Goal: Task Accomplishment & Management: Complete application form

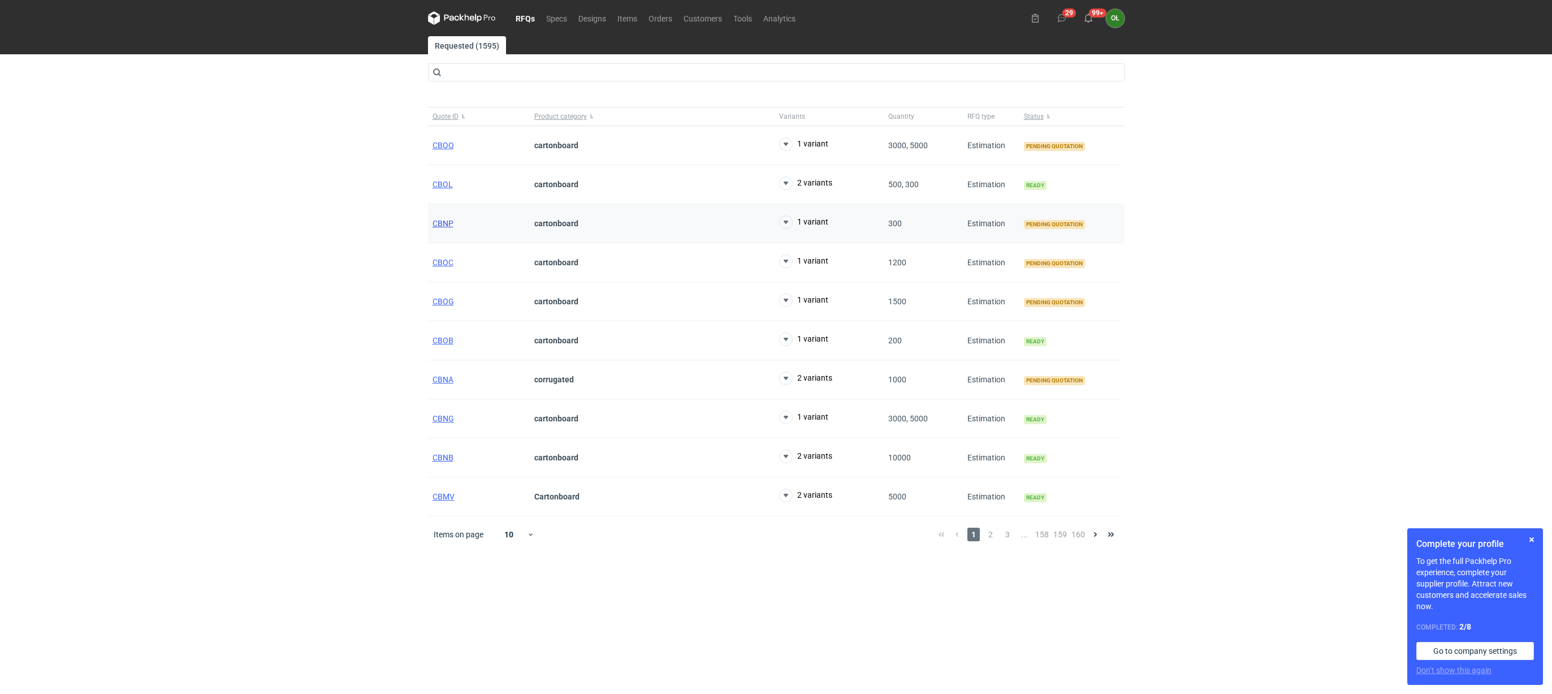
click at [437, 221] on span "CBNP" at bounding box center [443, 223] width 21 height 9
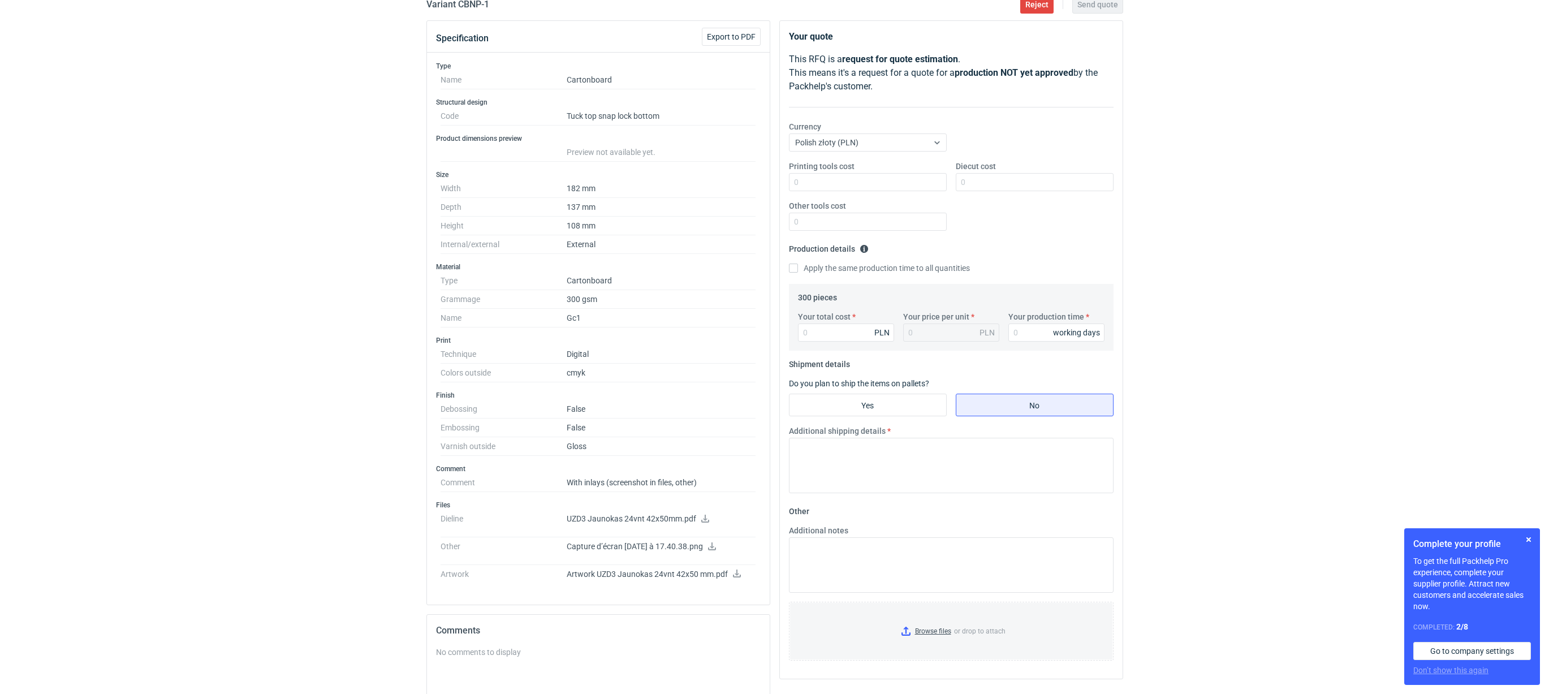
scroll to position [113, 0]
click at [385, 363] on div "RFQs Specs Designs Items Orders Customers Tools Analytics 29 99+ OŁ Olga Łopato…" at bounding box center [774, 234] width 1549 height 694
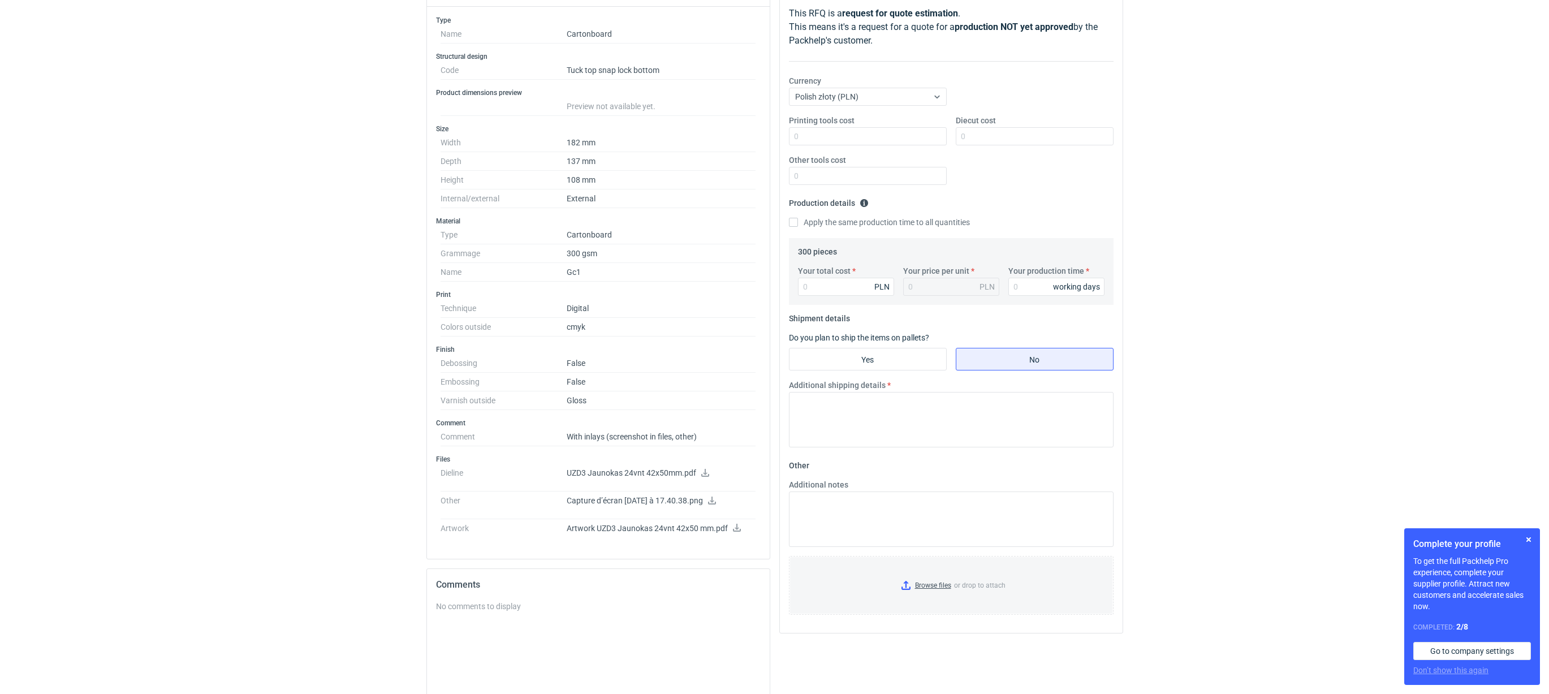
scroll to position [170, 0]
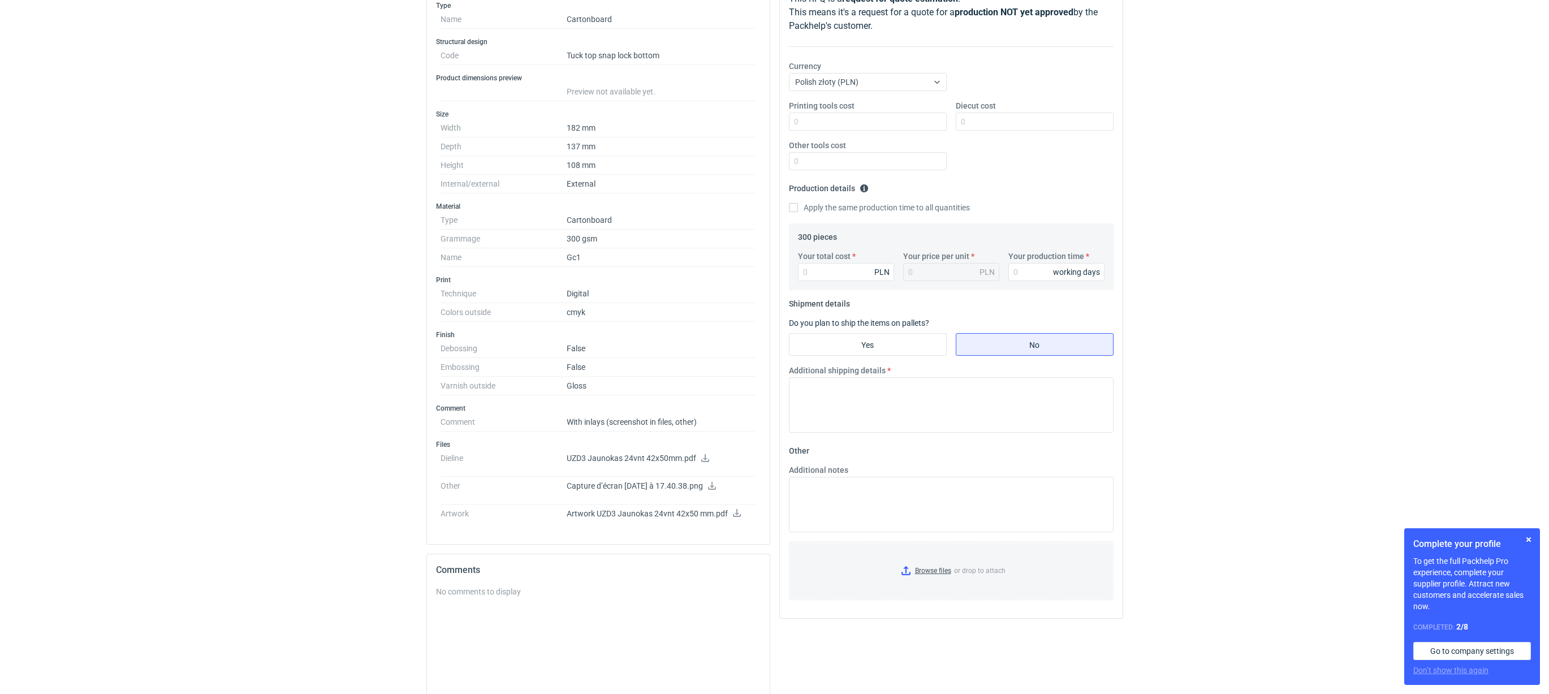
click at [738, 519] on p "Artwork UZD3 Jaunokas 24vnt 42x50 mm.pdf" at bounding box center [661, 514] width 189 height 10
click at [736, 517] on icon at bounding box center [737, 513] width 8 height 8
click at [825, 262] on label "Your total cost" at bounding box center [824, 256] width 53 height 11
click at [825, 263] on input "Your total cost" at bounding box center [846, 272] width 96 height 18
click at [837, 274] on input "Your total cost" at bounding box center [846, 272] width 96 height 18
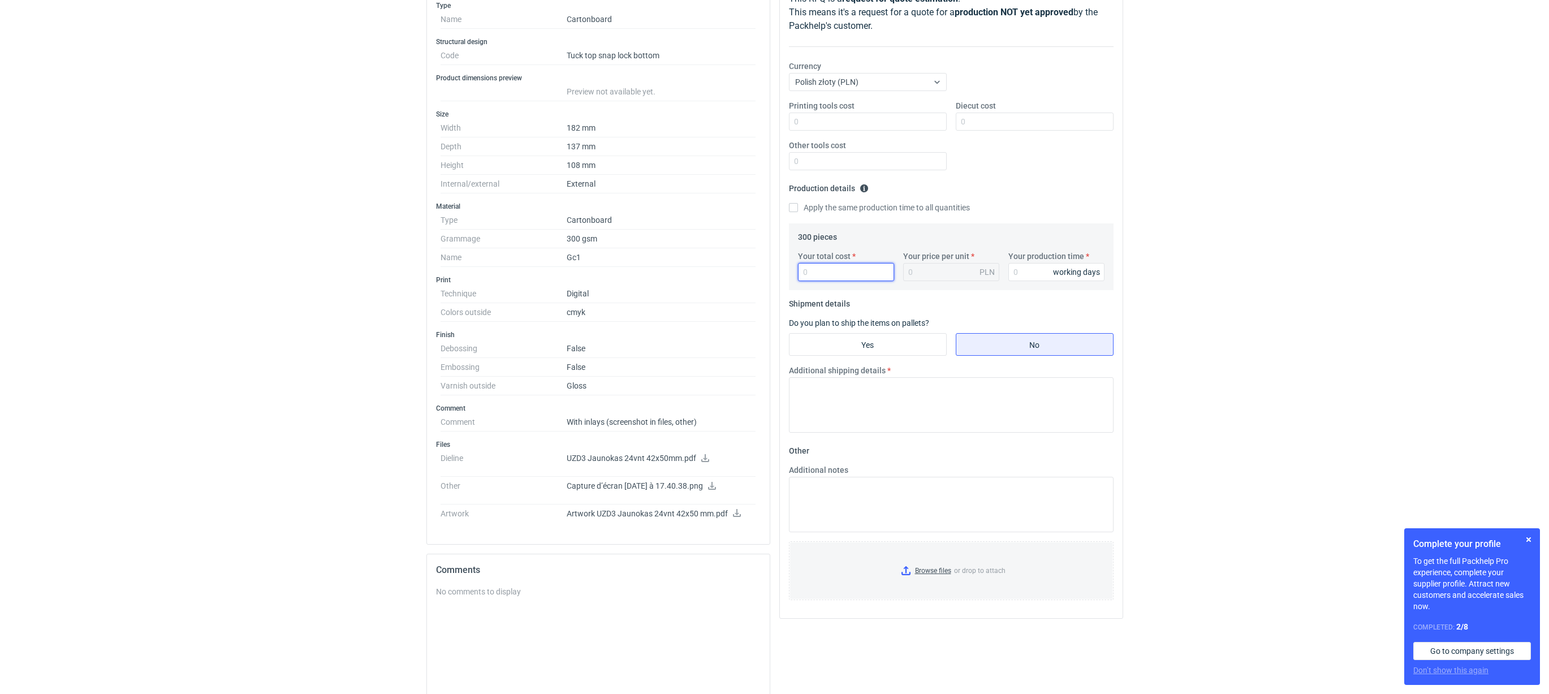
type input "2"
type input "0.01"
type input "2380"
type input "7.93"
type input "2380"
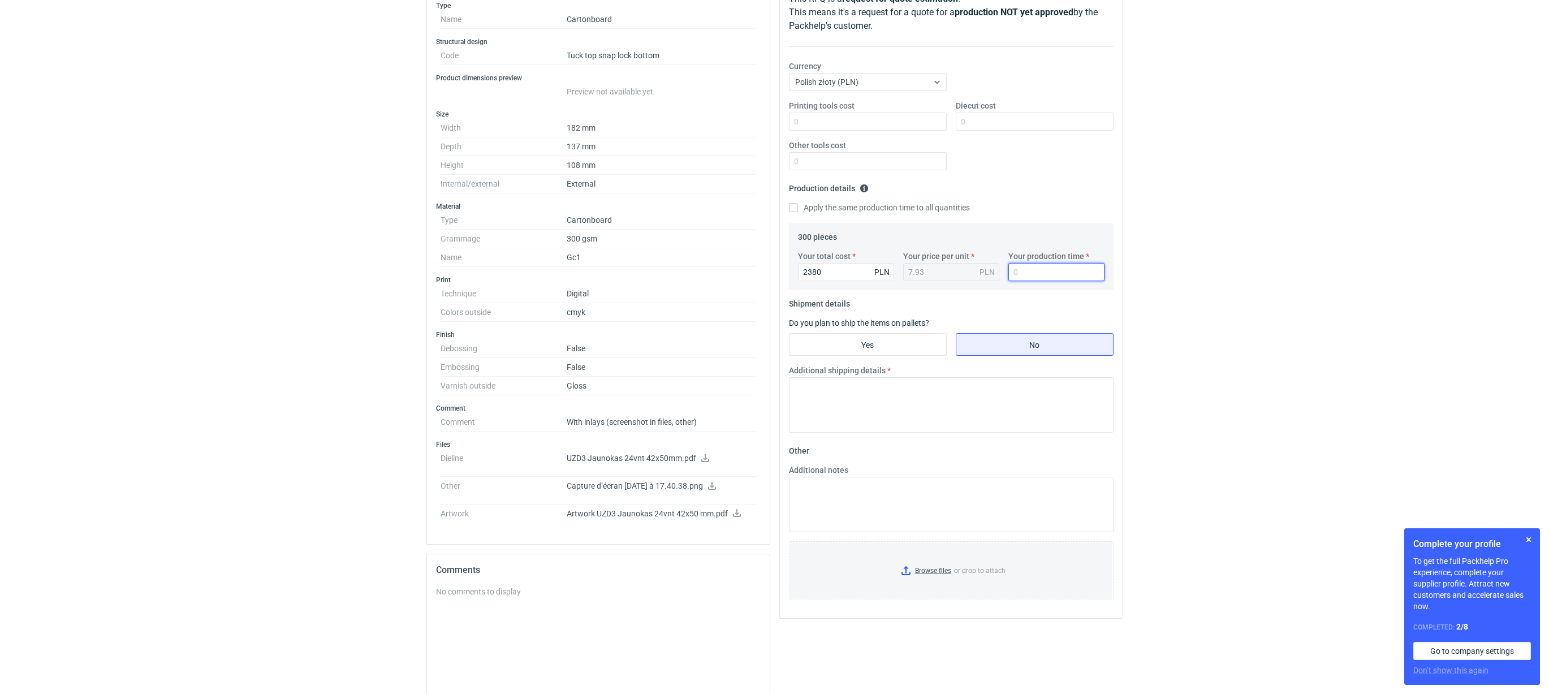
click at [1051, 274] on input "Your production time" at bounding box center [1056, 272] width 96 height 18
type input "14"
click at [859, 417] on textarea "Additional shipping details" at bounding box center [951, 404] width 325 height 55
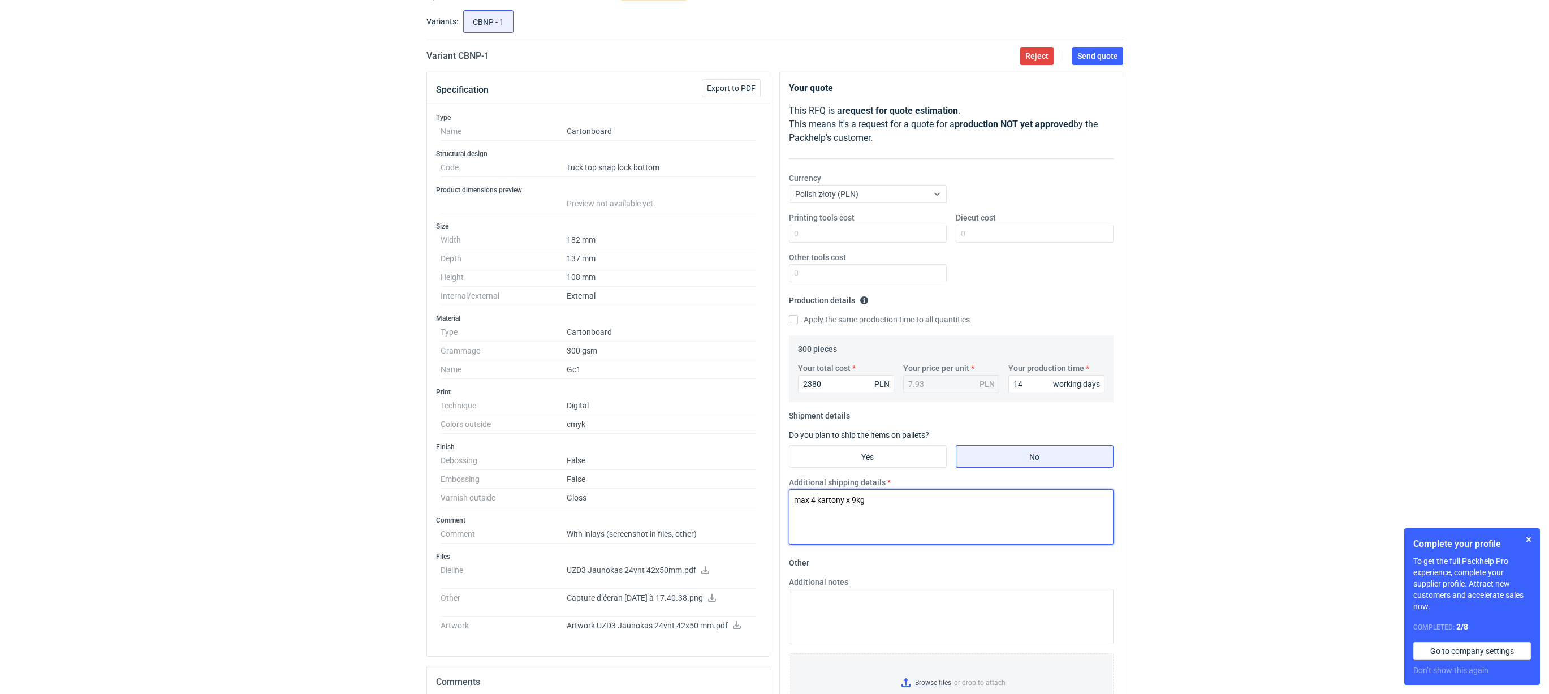
scroll to position [57, 0]
type textarea "max 4 kartony x 9kg"
click at [1035, 277] on div "Printing tools cost Diecut cost Other tools cost" at bounding box center [951, 252] width 334 height 79
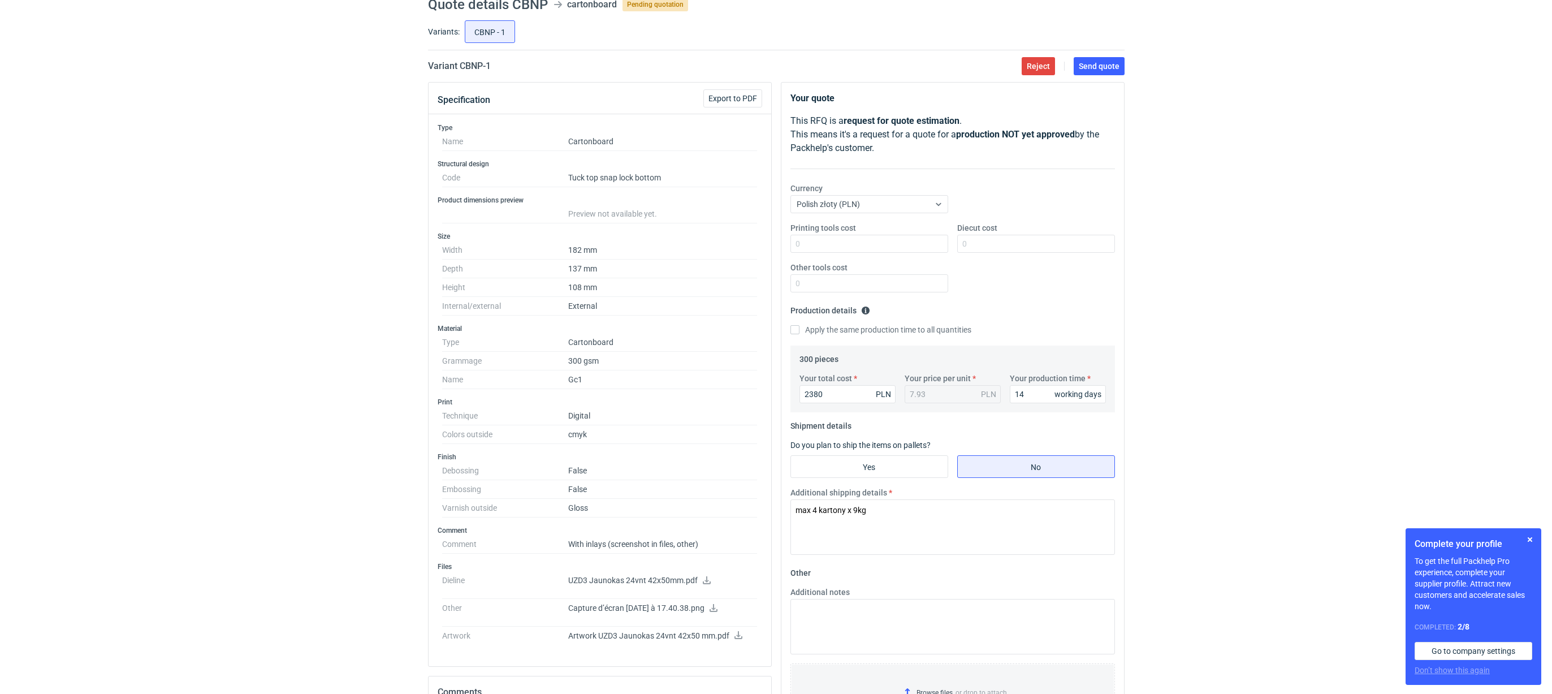
scroll to position [0, 0]
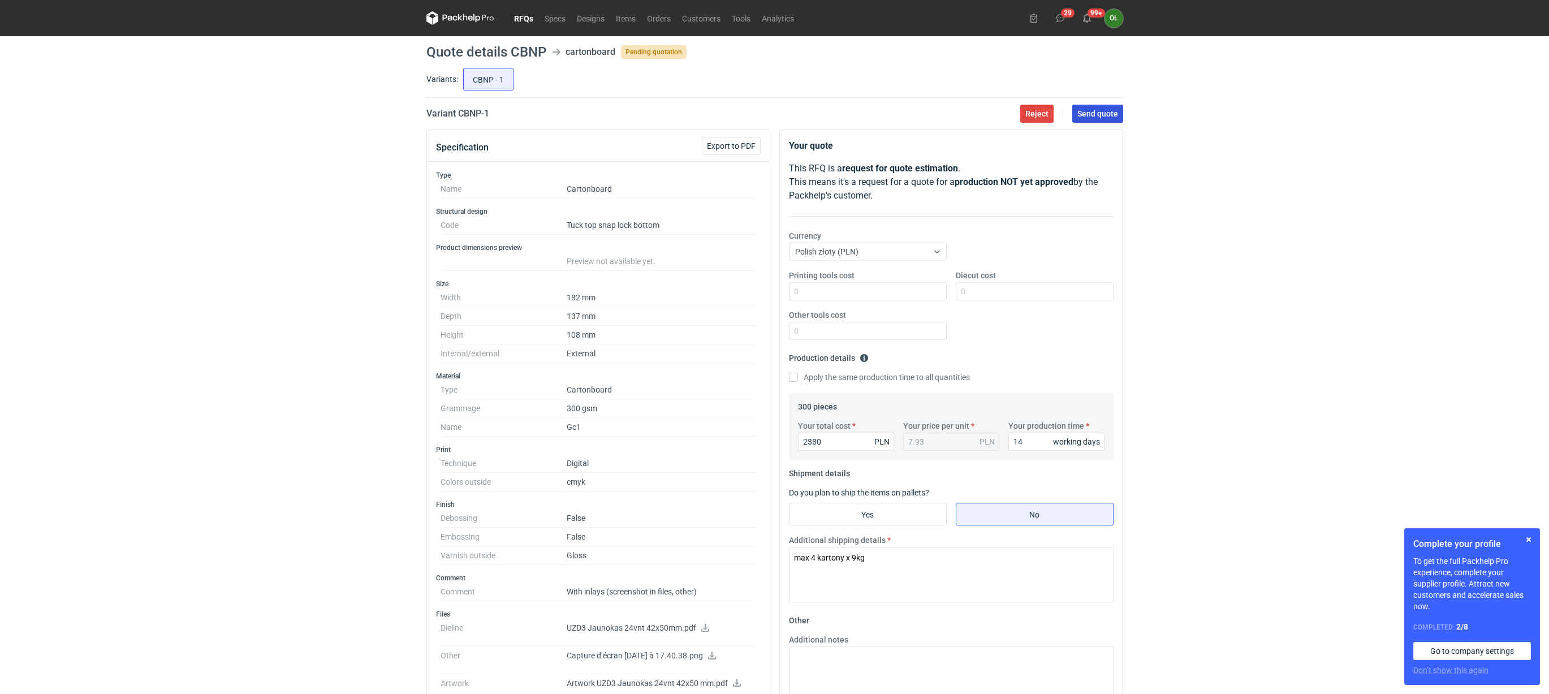
click at [1085, 113] on span "Send quote" at bounding box center [1097, 114] width 41 height 8
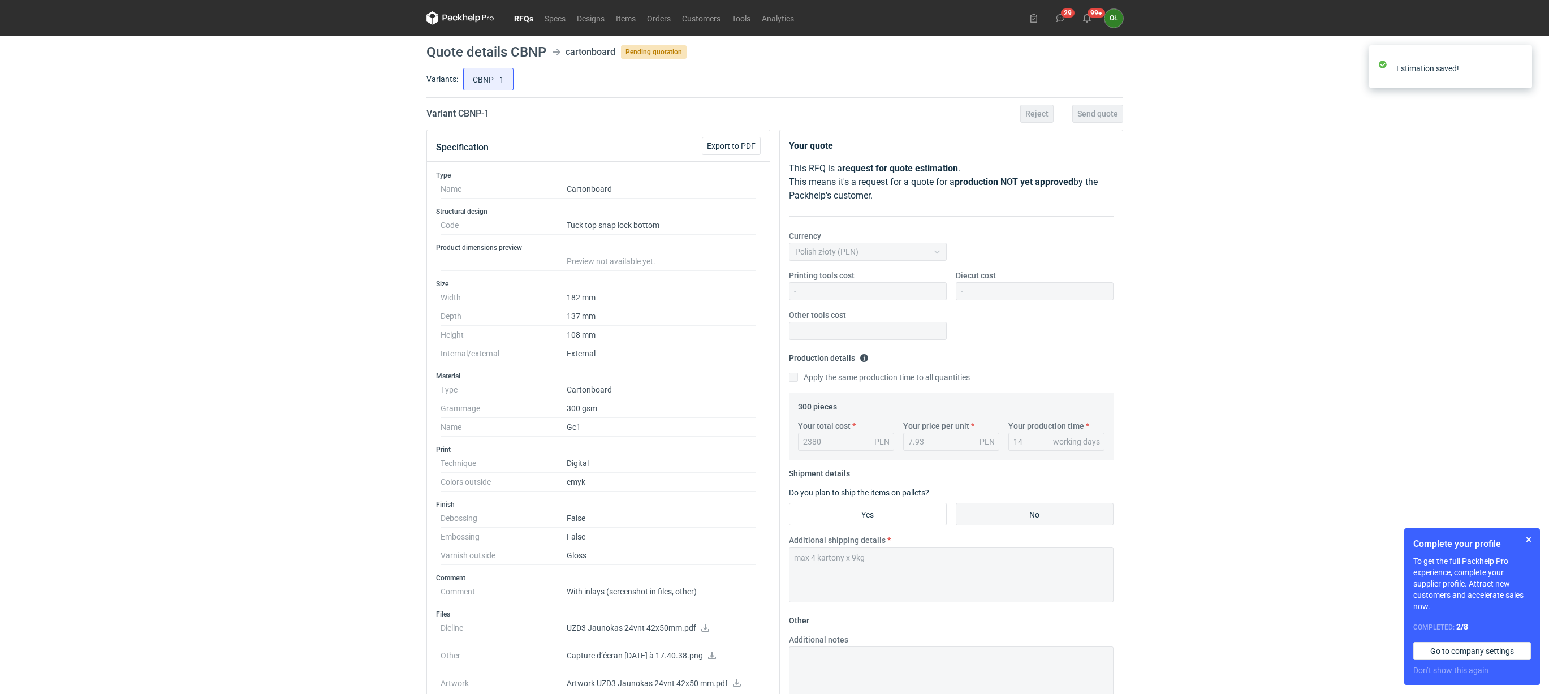
click at [523, 17] on link "RFQs" at bounding box center [523, 18] width 31 height 14
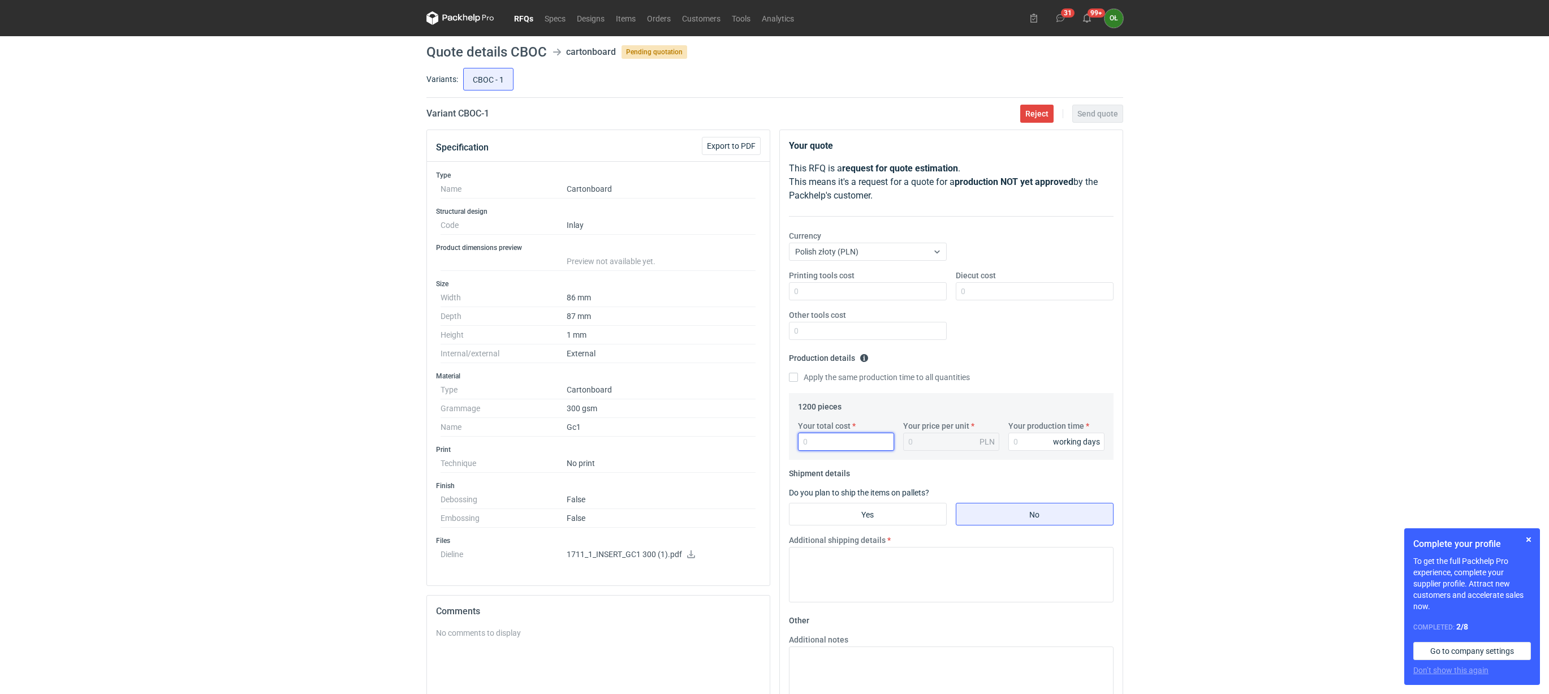
click at [855, 441] on input "Your total cost" at bounding box center [846, 442] width 96 height 18
type input "850"
type input "0.71"
type input "850"
click at [1029, 442] on input "Your production time" at bounding box center [1056, 442] width 96 height 18
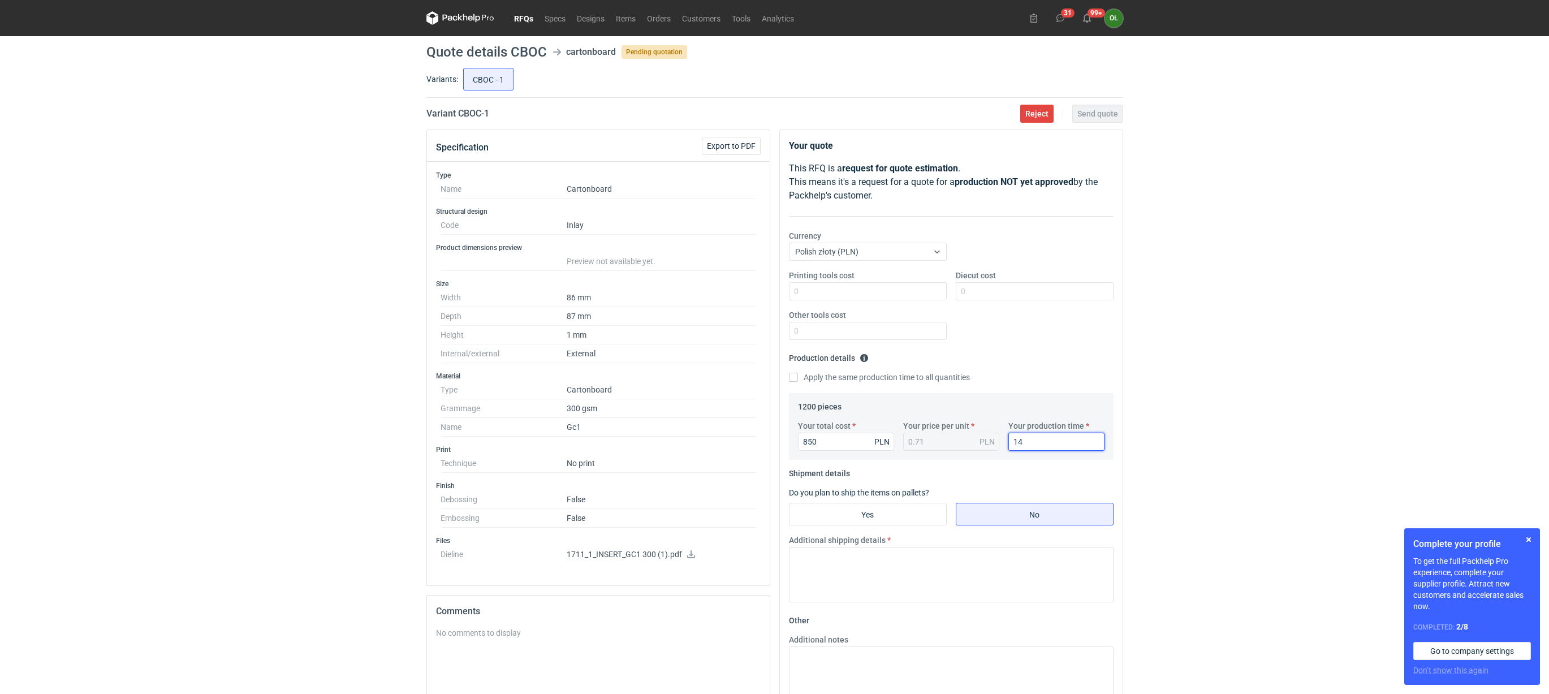
type input "14"
click at [1008, 338] on div "Printing tools cost Diecut cost Other tools cost" at bounding box center [951, 309] width 334 height 79
click at [872, 578] on textarea "Additional shipping details" at bounding box center [951, 574] width 325 height 55
click at [1052, 344] on div "Printing tools cost Diecut cost Other tools cost" at bounding box center [951, 309] width 334 height 79
click at [853, 562] on textarea "max 2 kartony x 4 kg" at bounding box center [951, 574] width 325 height 55
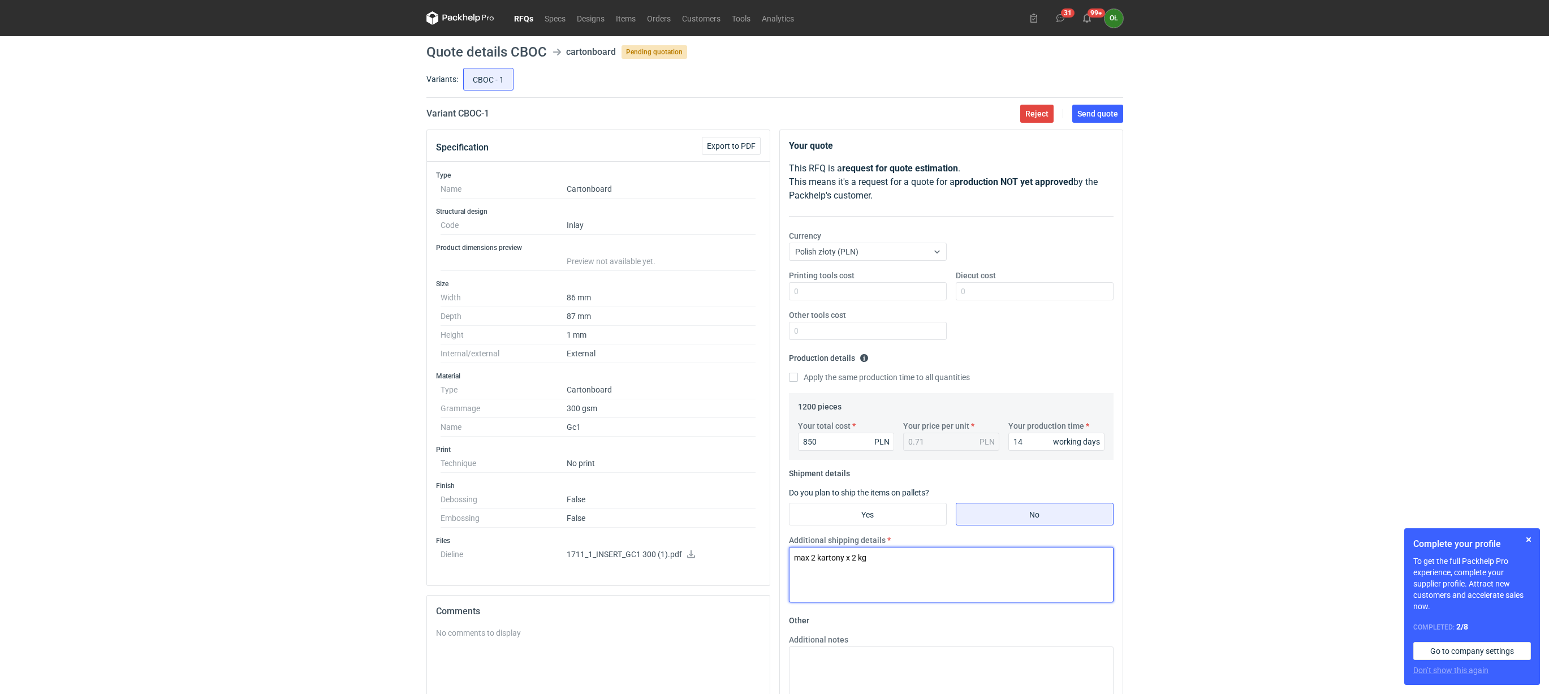
type textarea "max 2 kartony x 2 kg"
click at [995, 343] on div "Printing tools cost Diecut cost Other tools cost" at bounding box center [951, 309] width 334 height 79
click at [1029, 319] on div "Printing tools cost Diecut cost Other tools cost" at bounding box center [951, 309] width 334 height 79
click at [1113, 110] on span "Send quote" at bounding box center [1097, 114] width 41 height 8
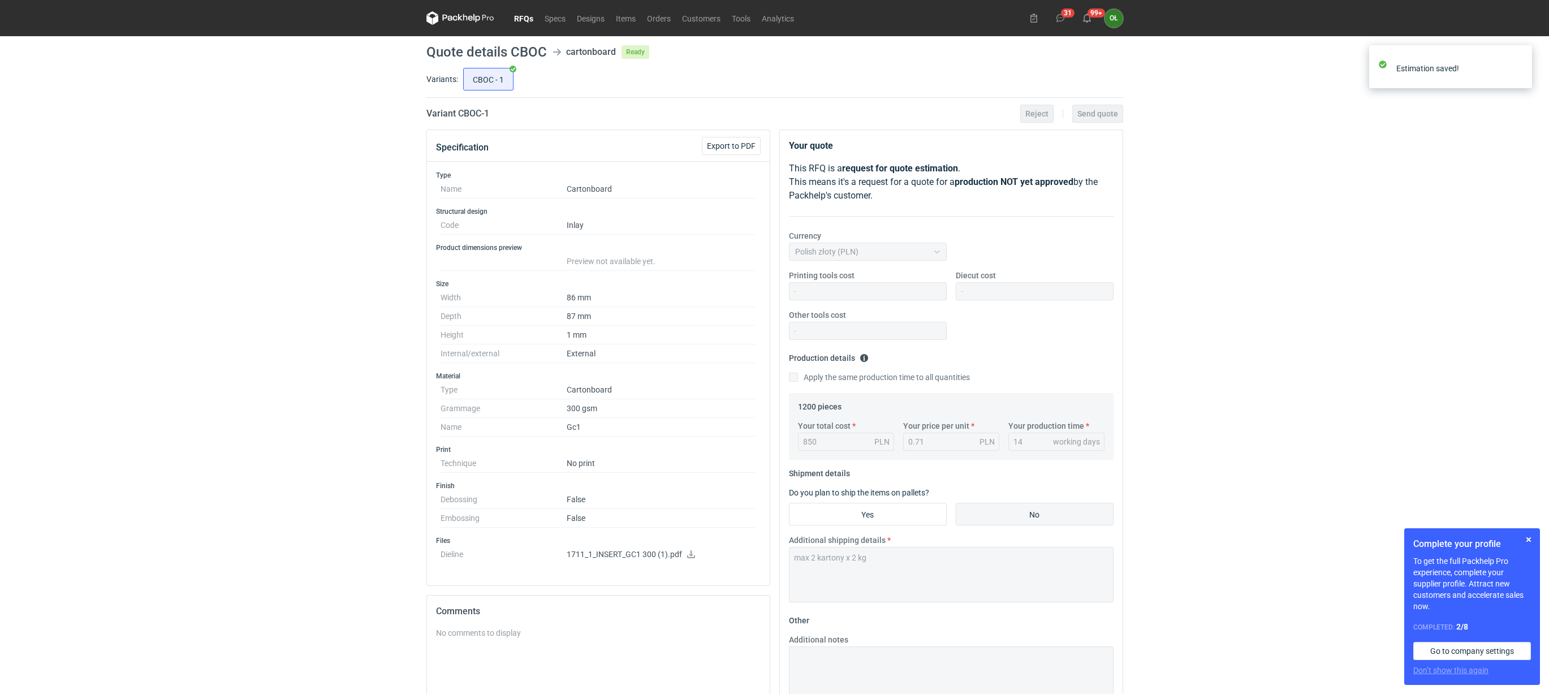
click at [525, 19] on link "RFQs" at bounding box center [523, 18] width 31 height 14
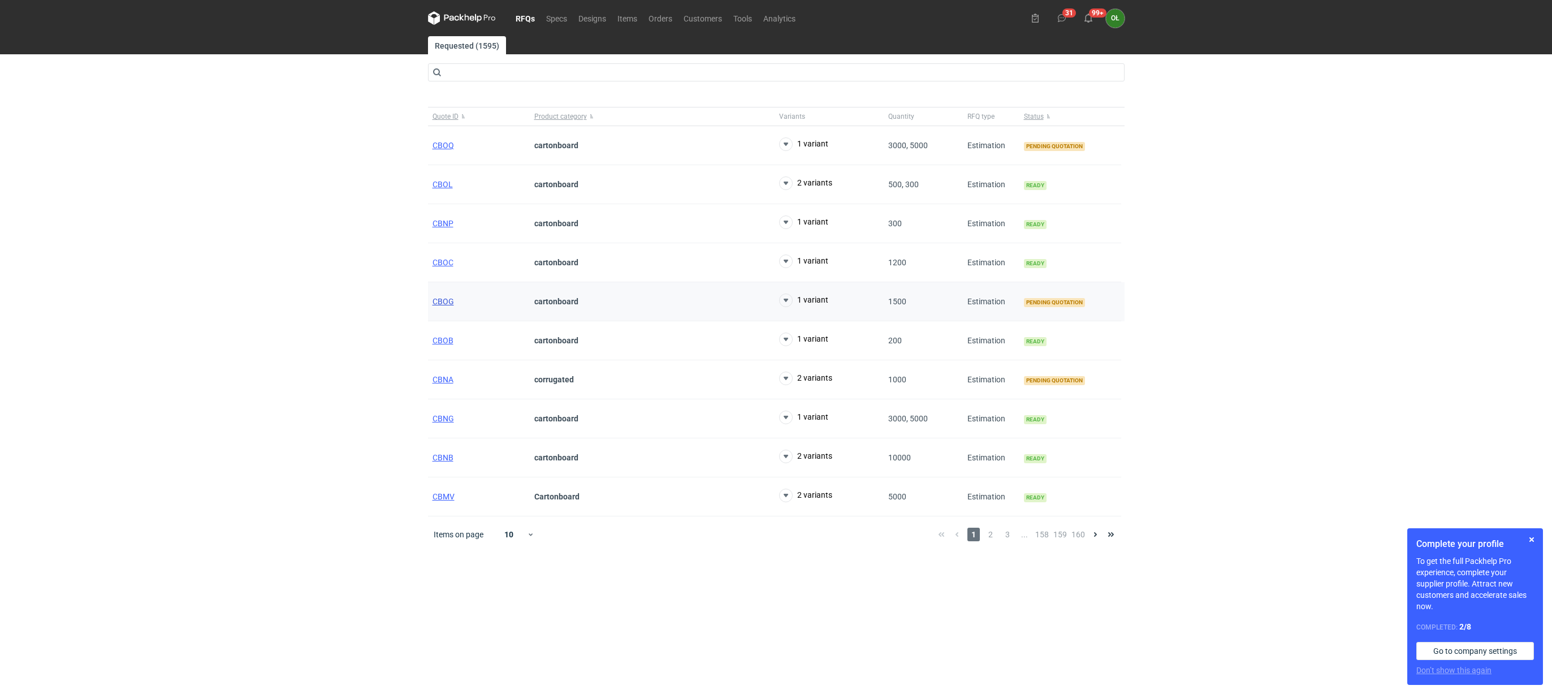
click at [436, 304] on span "CBOG" at bounding box center [443, 301] width 21 height 9
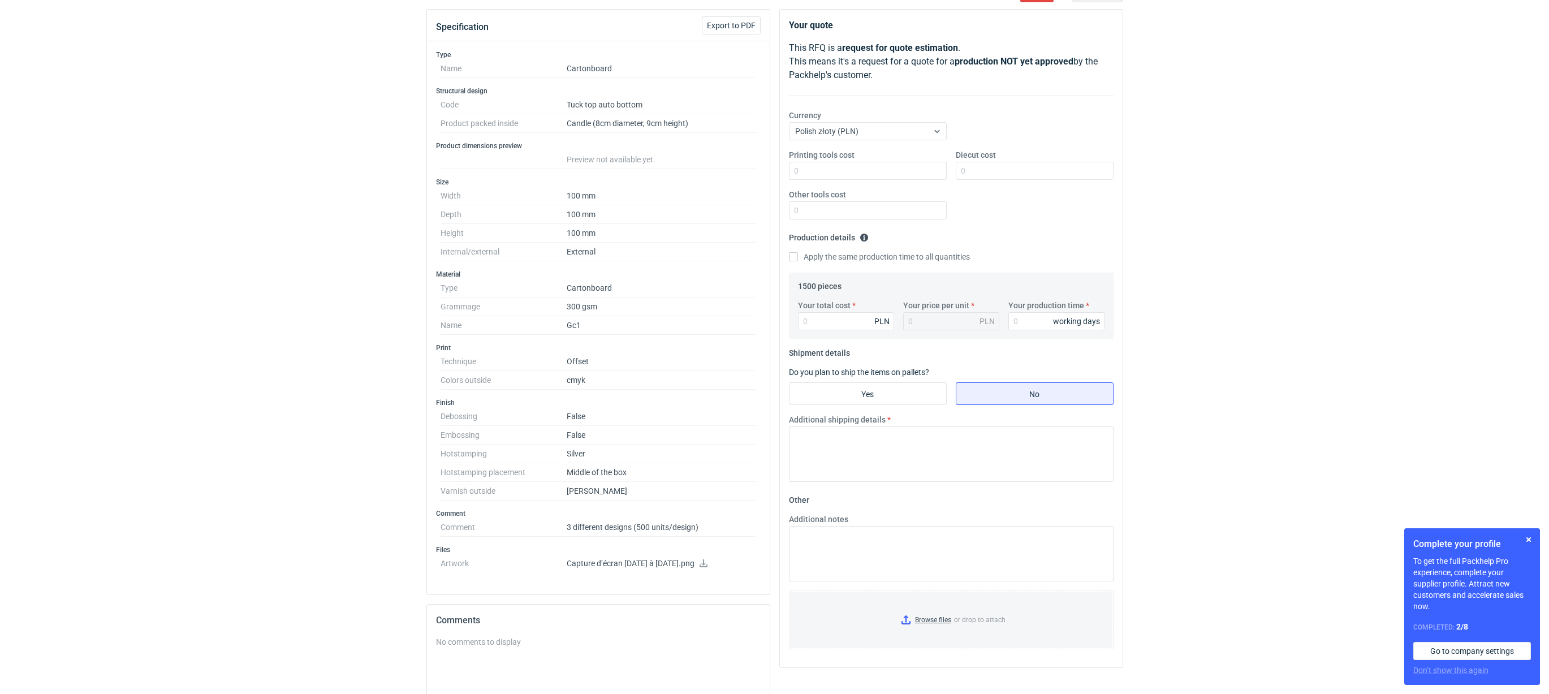
scroll to position [113, 0]
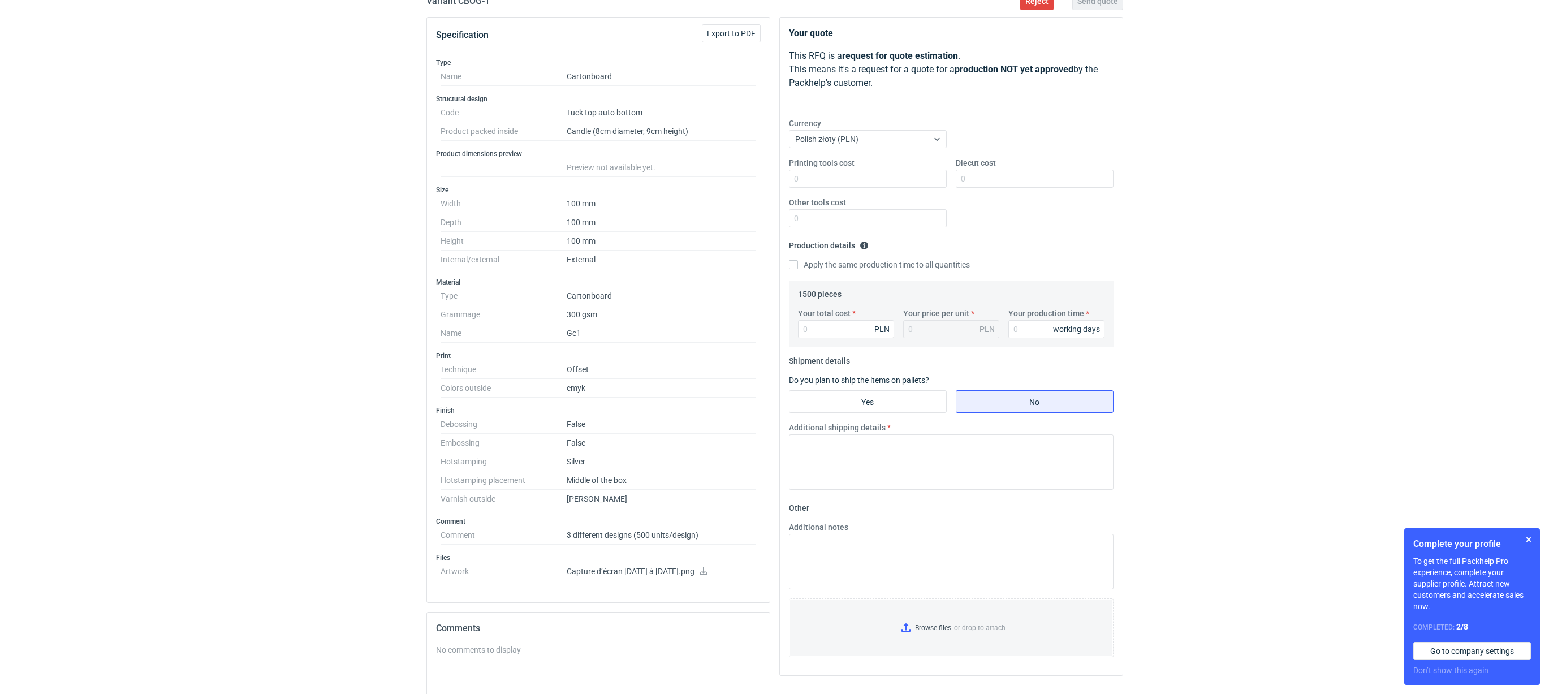
click at [733, 576] on p "Capture d’écran 2025-09-24 à 17.05.21.png" at bounding box center [661, 572] width 189 height 10
click at [707, 575] on icon at bounding box center [703, 571] width 8 height 8
click at [971, 171] on input "Diecut cost" at bounding box center [1035, 179] width 158 height 18
type input "800"
click at [822, 321] on input "Your total cost" at bounding box center [846, 329] width 96 height 18
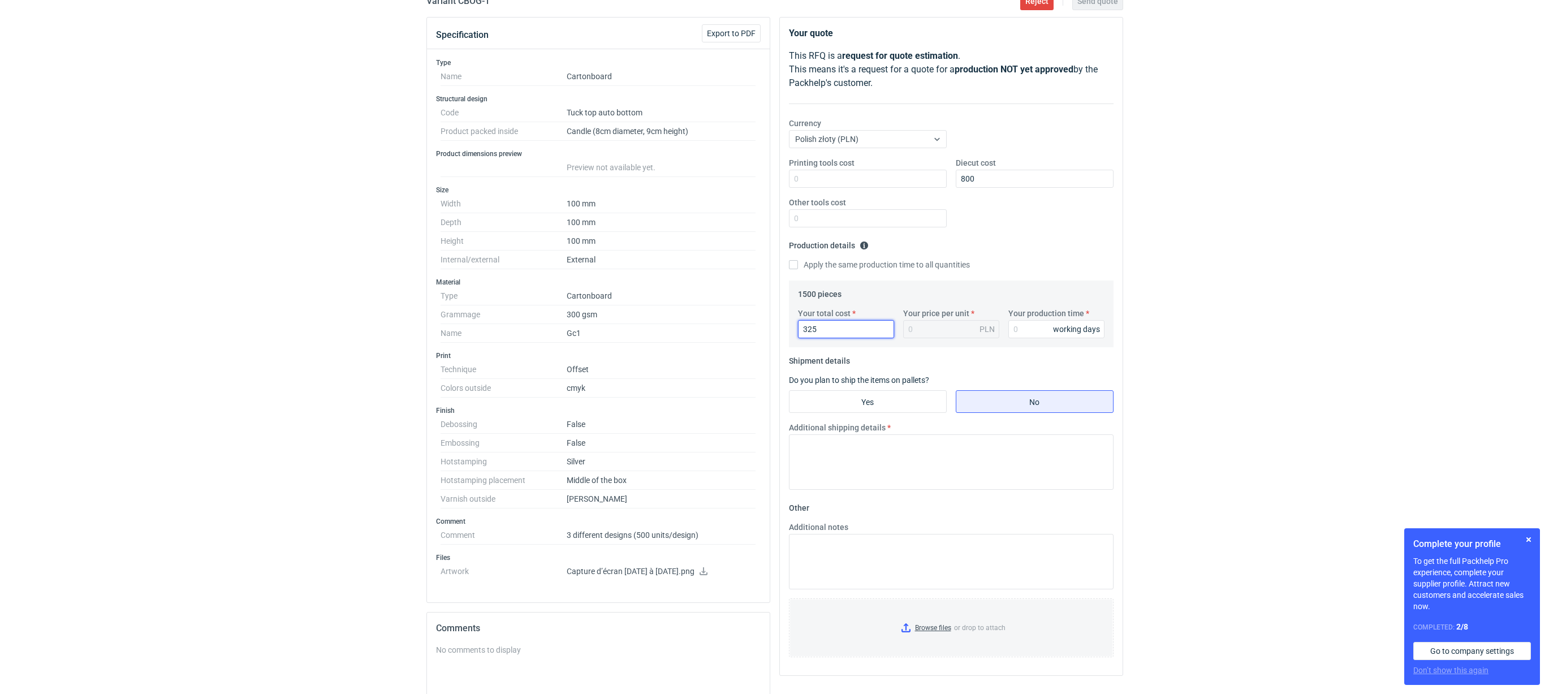
type input "3250"
type input "2.17"
type input "3250"
click at [1032, 331] on input "Your production time" at bounding box center [1056, 329] width 96 height 18
type input "14"
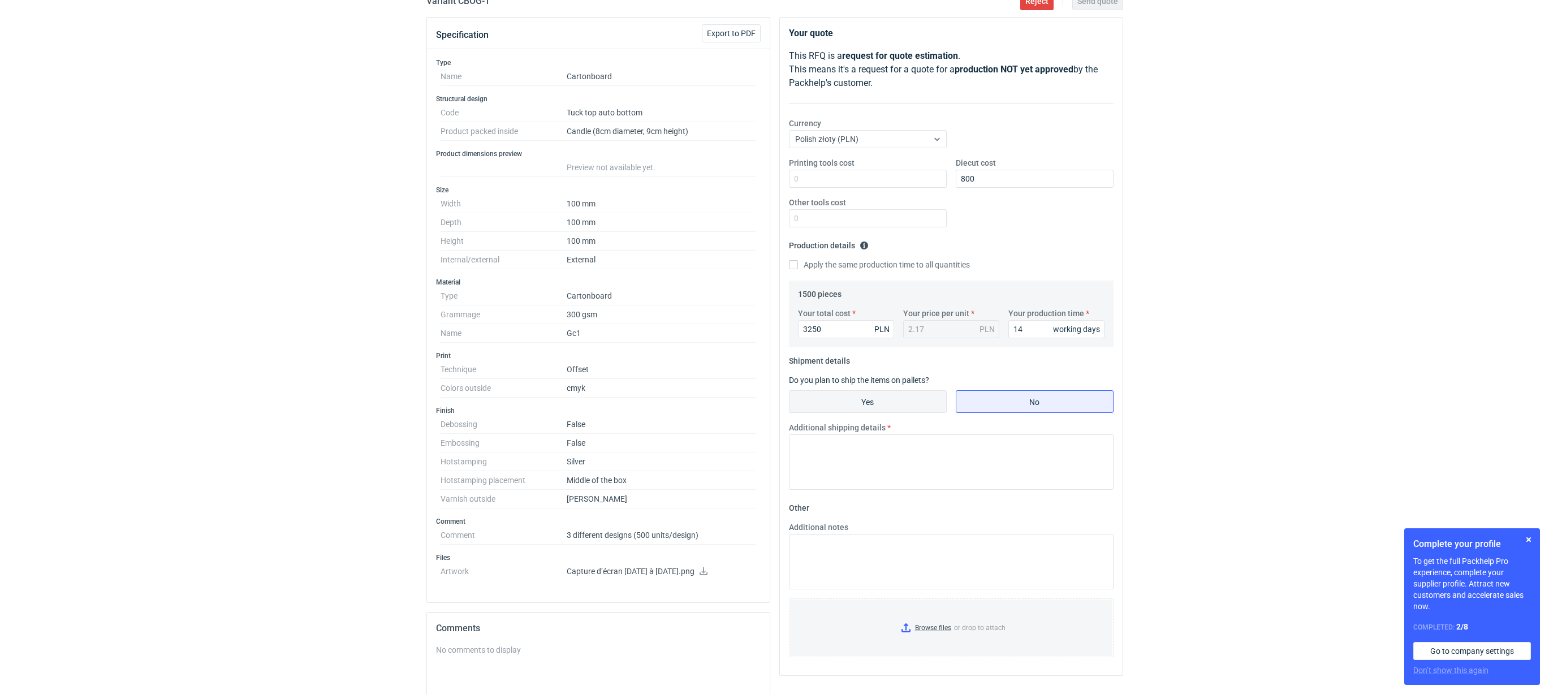
click at [908, 395] on input "Yes" at bounding box center [867, 401] width 157 height 21
radio input "true"
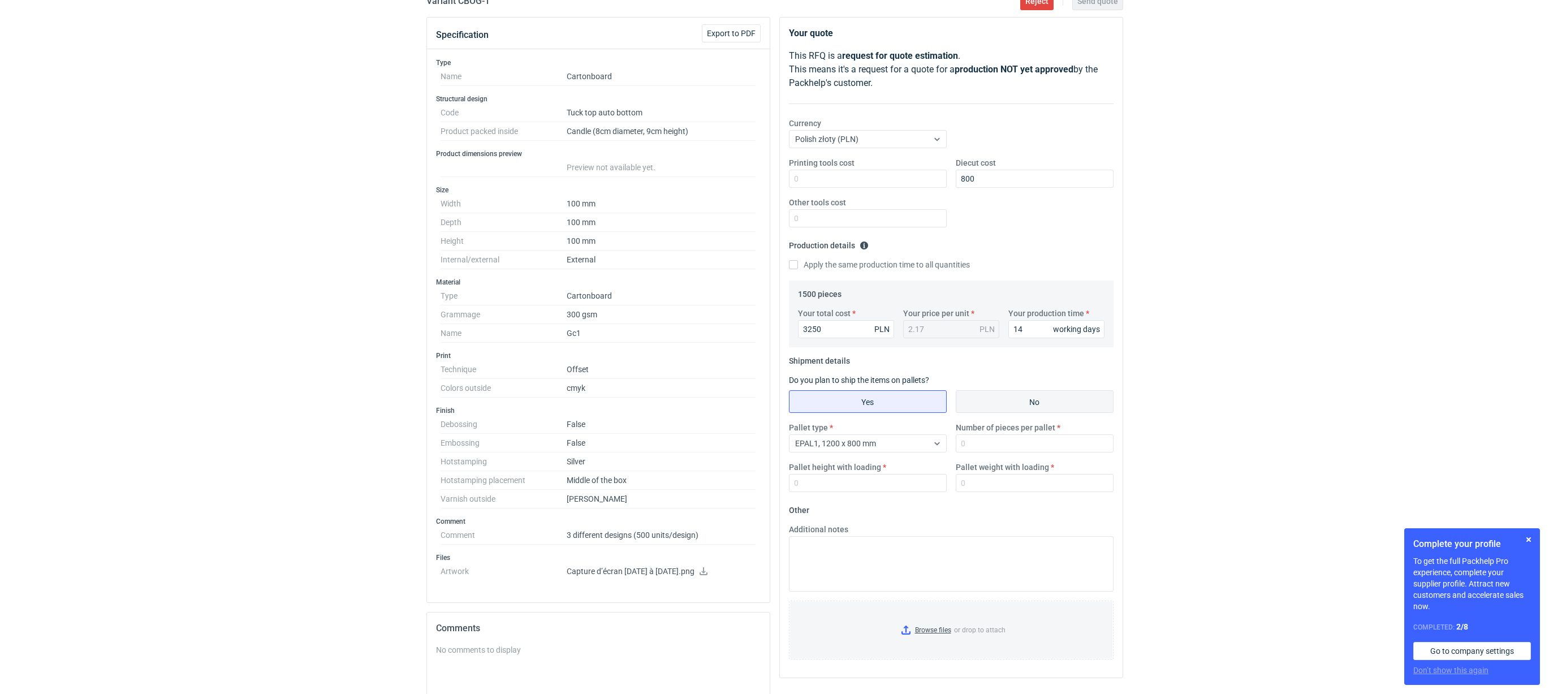
click at [984, 408] on input "No" at bounding box center [1034, 401] width 157 height 21
radio input "true"
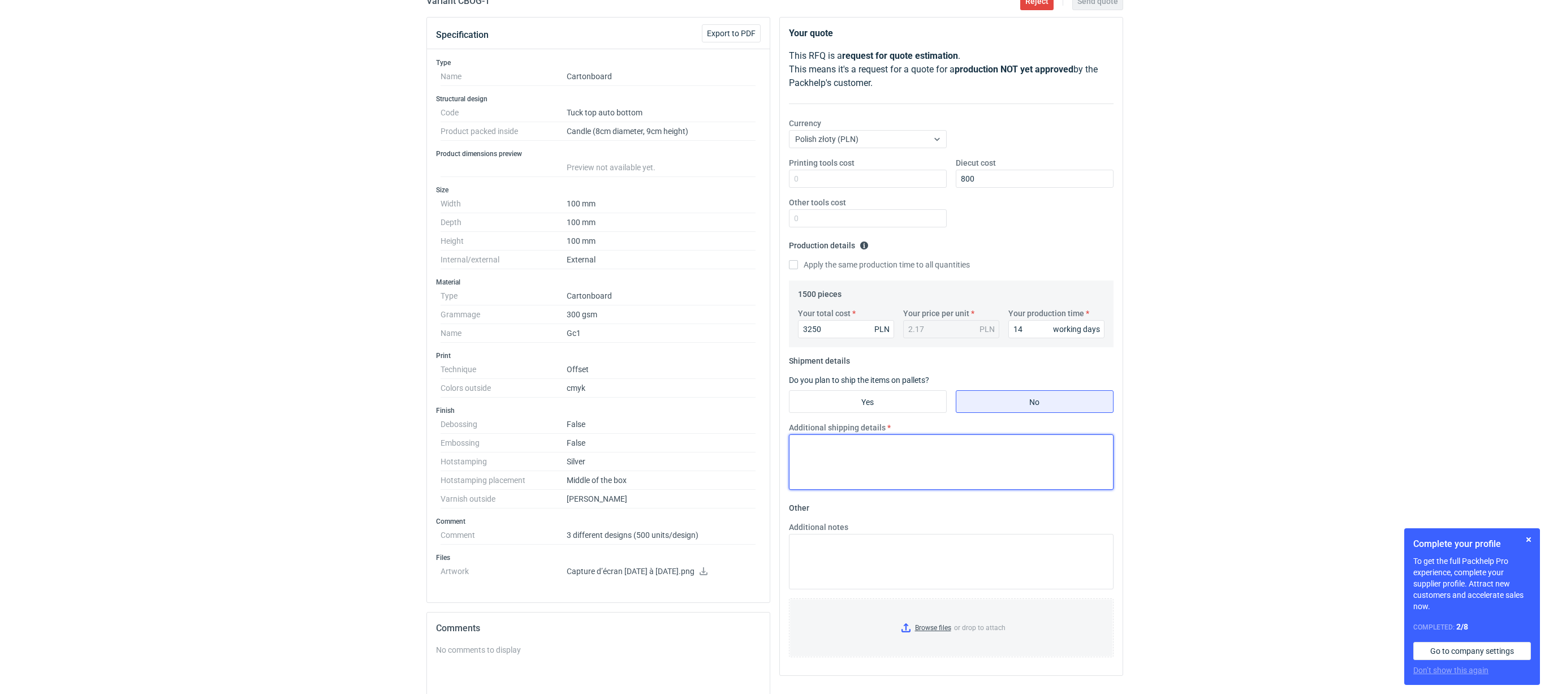
click at [837, 448] on textarea "Additional shipping details" at bounding box center [951, 461] width 325 height 55
type textarea "max 5 kartonów x 9 kg"
drag, startPoint x: 839, startPoint y: 324, endPoint x: 727, endPoint y: 302, distance: 114.1
click at [727, 302] on div "Specification Export to PDF Type Name Cartonboard Structural design Code Tuck t…" at bounding box center [775, 450] width 706 height 866
click at [816, 328] on input "Your total cost" at bounding box center [846, 329] width 96 height 18
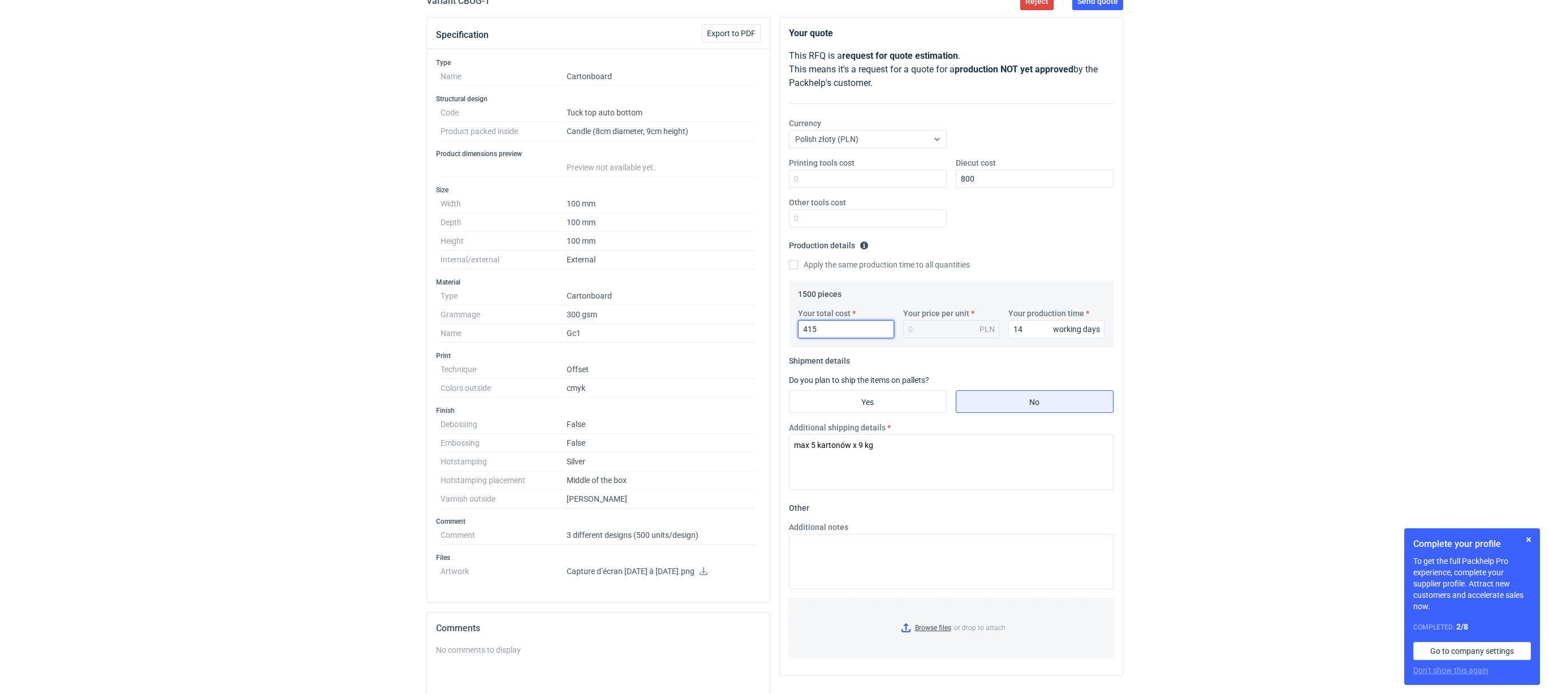
type input "4150"
type input "2.77"
type input "4150"
click at [869, 536] on textarea "Additional notes" at bounding box center [951, 561] width 325 height 55
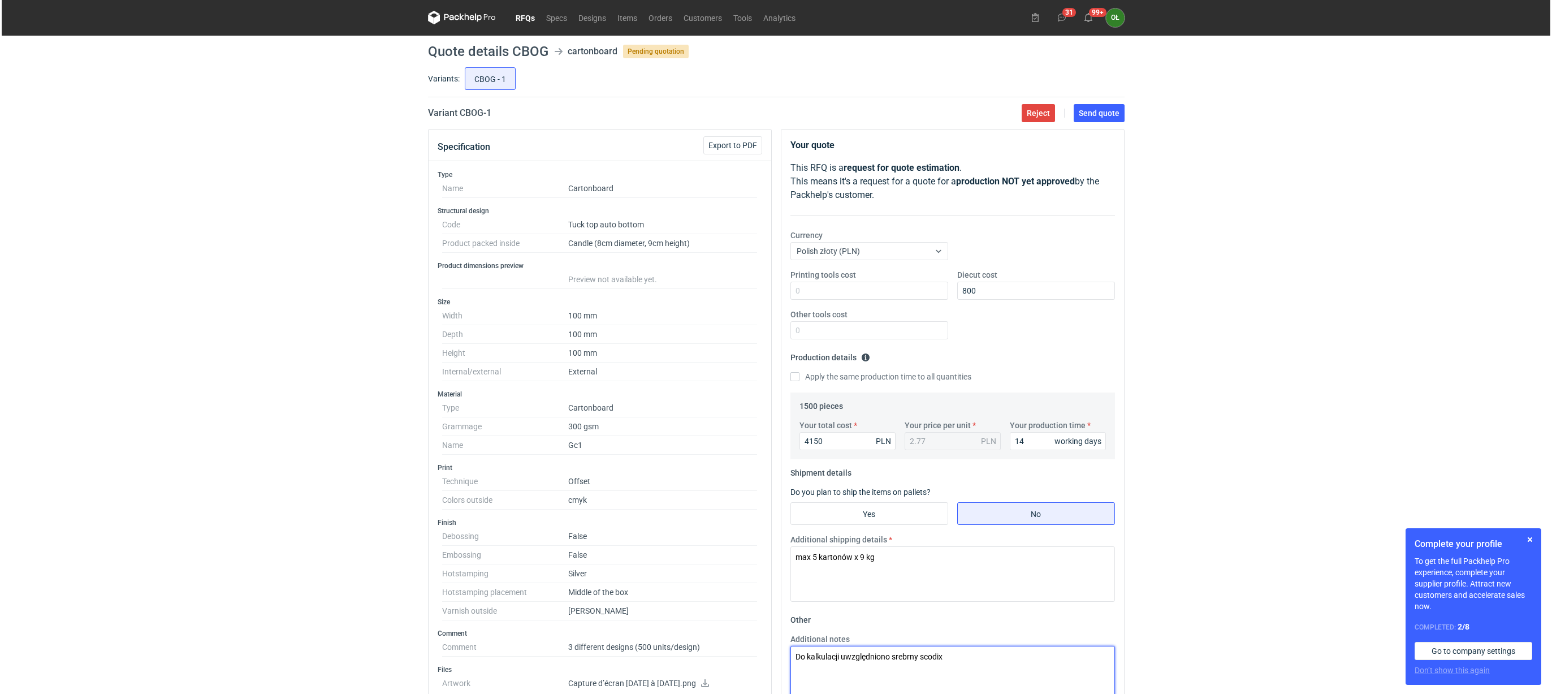
scroll to position [0, 0]
type textarea "Do kalkulacji uwzględniono srebrny scodix"
click at [1113, 116] on span "Send quote" at bounding box center [1097, 114] width 41 height 8
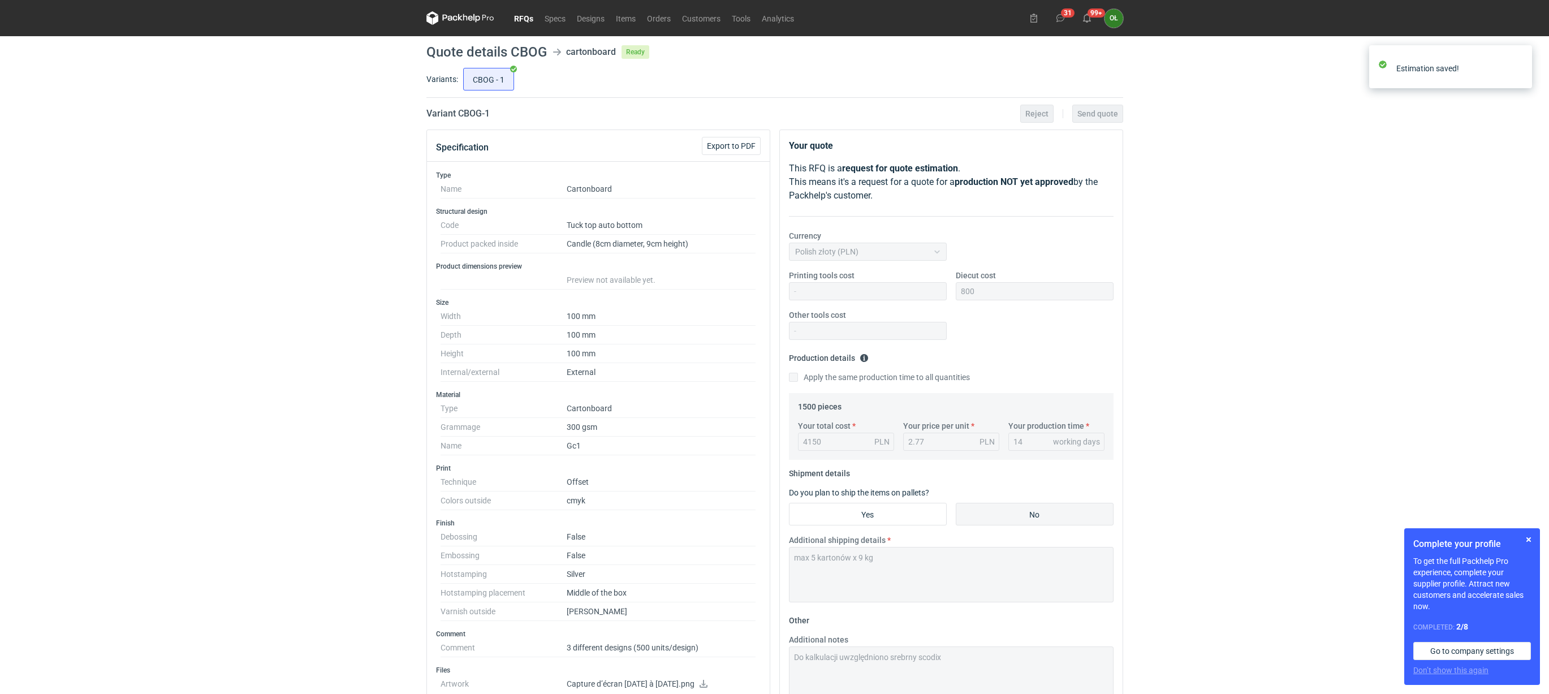
drag, startPoint x: 261, startPoint y: 270, endPoint x: 483, endPoint y: 18, distance: 336.6
click at [262, 270] on div "RFQs Specs Designs Items Orders Customers Tools Analytics 31 99+ OŁ Olga Łopato…" at bounding box center [774, 347] width 1549 height 694
click at [516, 20] on link "RFQs" at bounding box center [523, 18] width 31 height 14
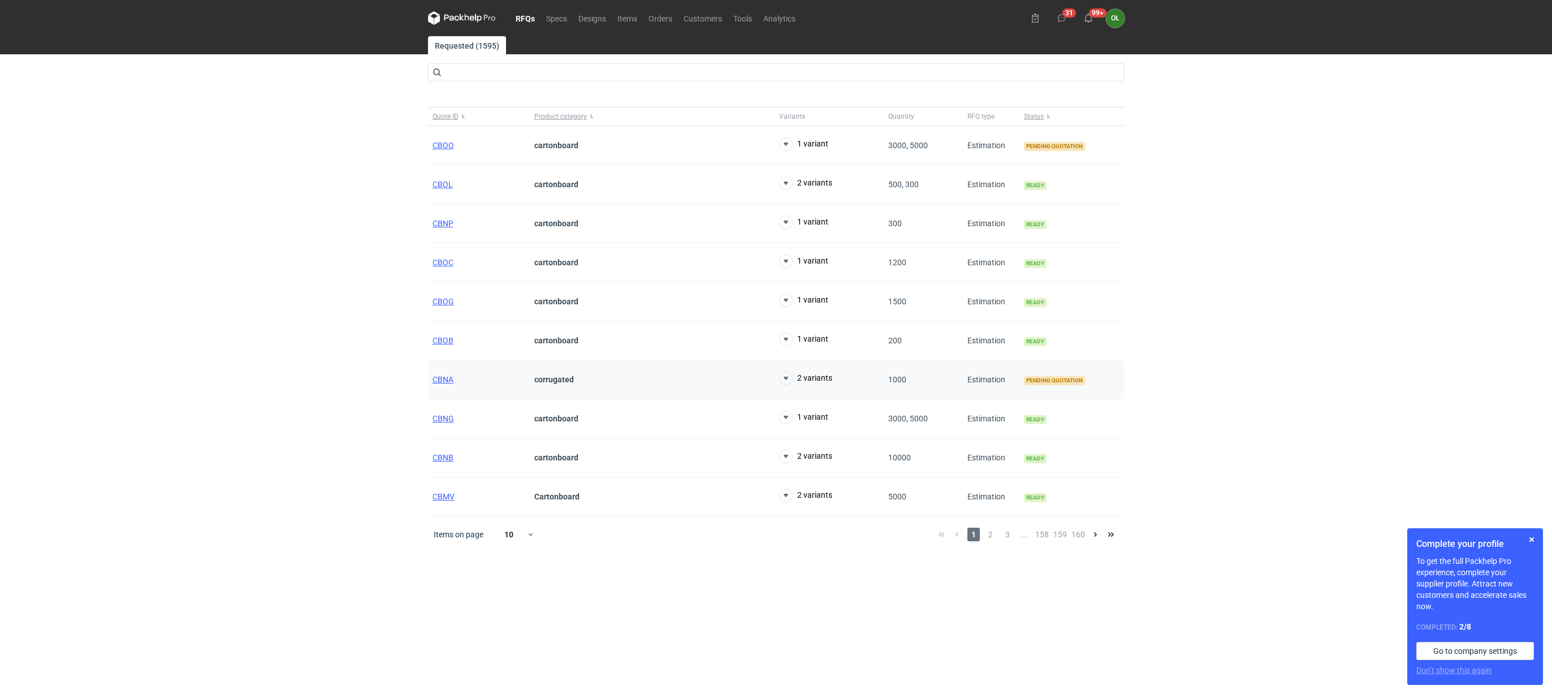
click at [454, 387] on div "CBNA" at bounding box center [479, 379] width 102 height 39
click at [990, 538] on span "2" at bounding box center [990, 535] width 12 height 14
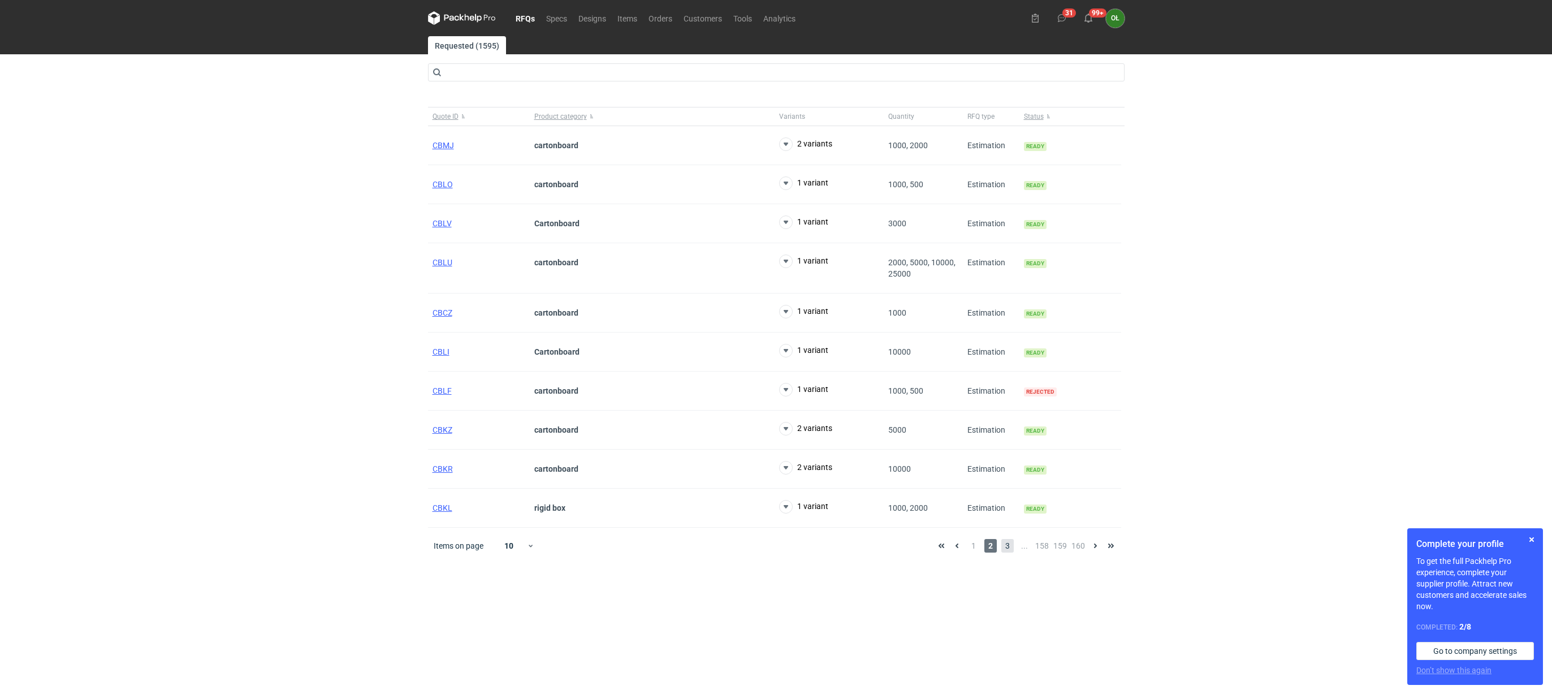
click at [1004, 552] on span "3" at bounding box center [1007, 546] width 12 height 14
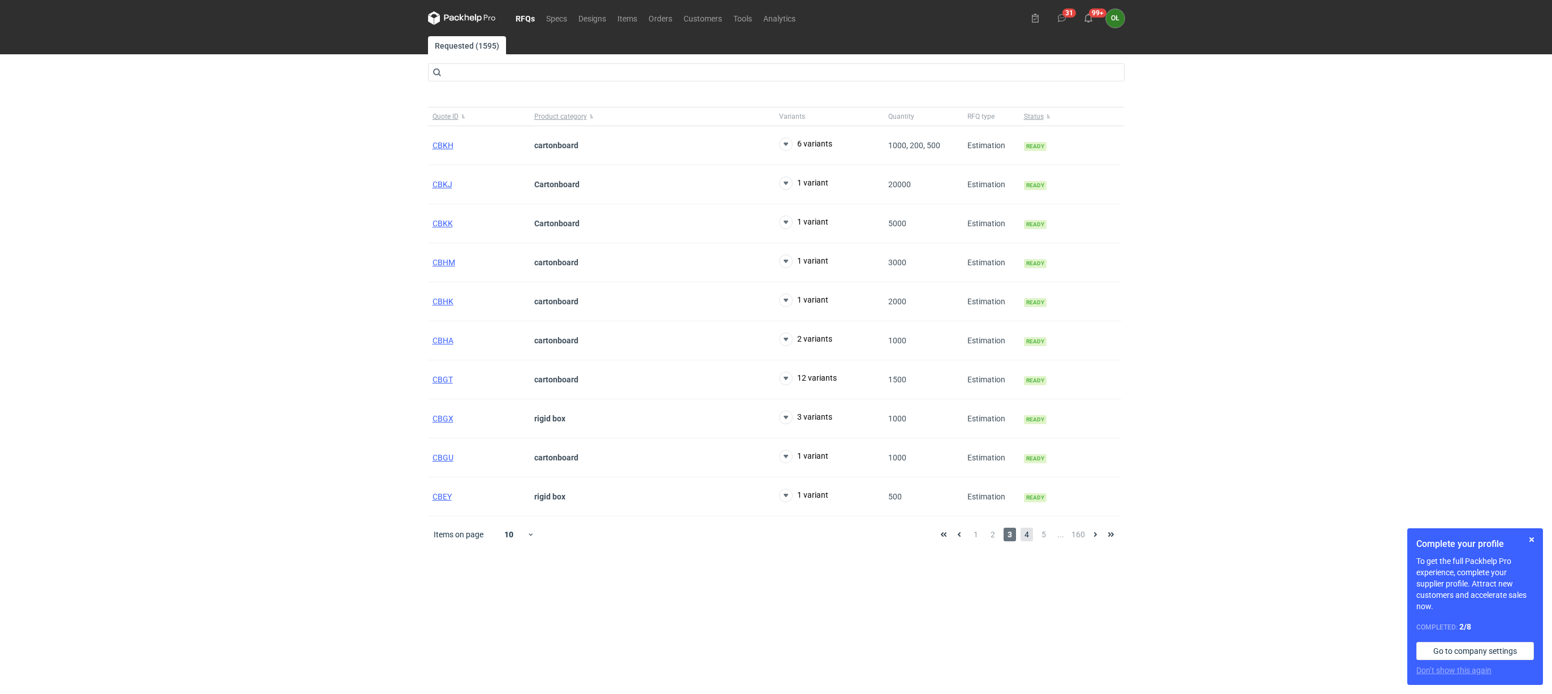
click at [1026, 541] on span "4" at bounding box center [1027, 535] width 12 height 14
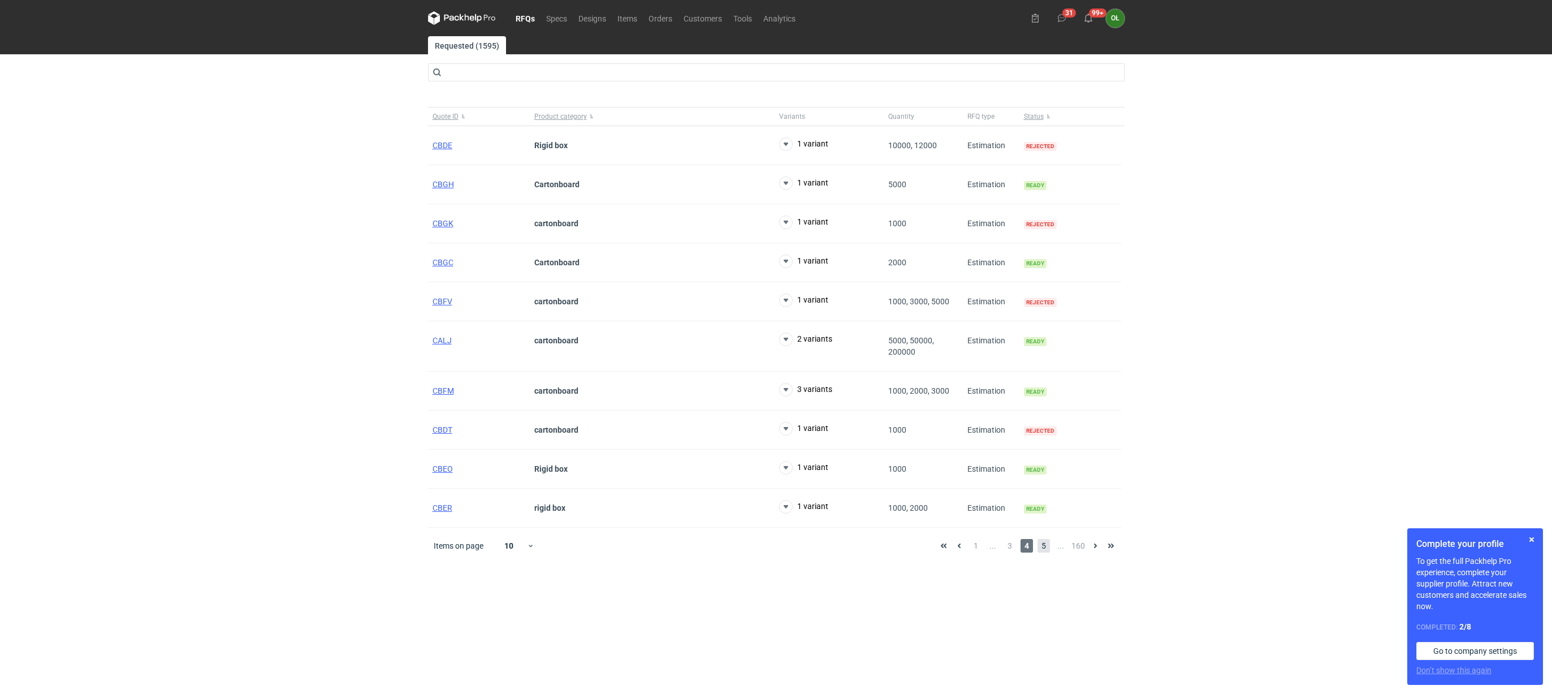
click at [1049, 547] on span "5" at bounding box center [1044, 546] width 12 height 14
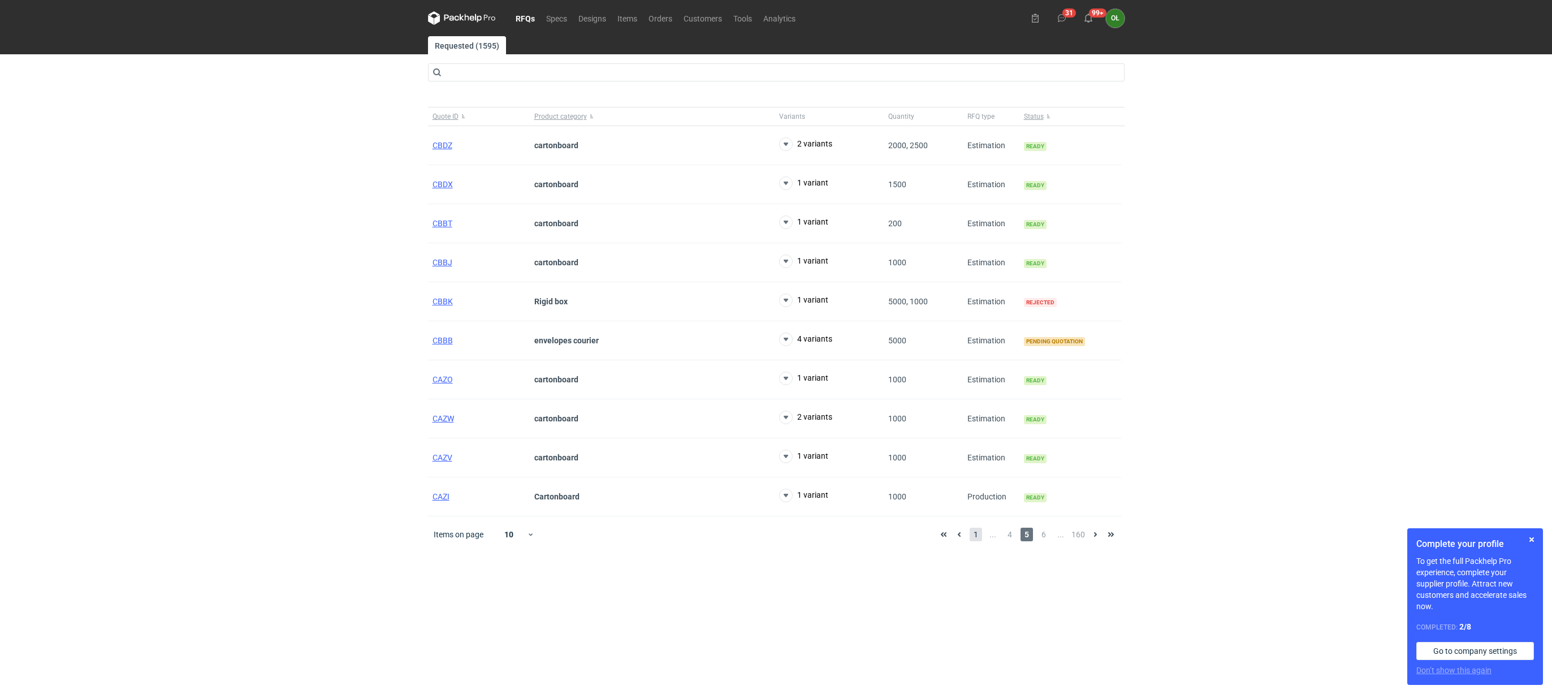
click at [978, 541] on span "1" at bounding box center [976, 535] width 12 height 14
